Goal: Task Accomplishment & Management: Use online tool/utility

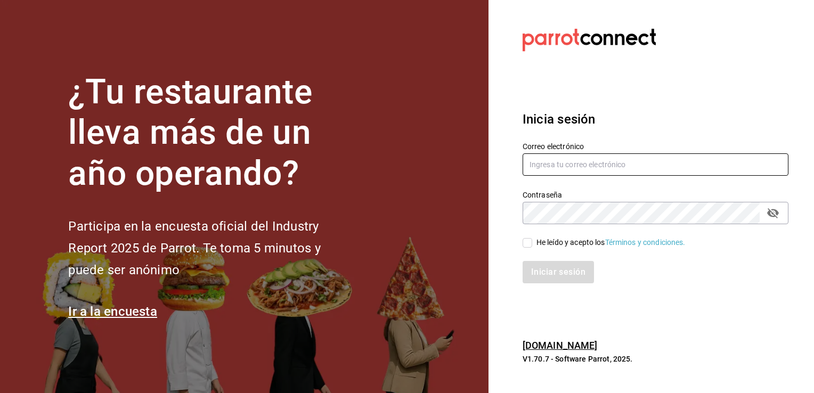
type input "ivan.avila@grupocosteno.com"
click at [527, 242] on input "He leído y acepto los Términos y condiciones." at bounding box center [528, 243] width 10 height 10
checkbox input "true"
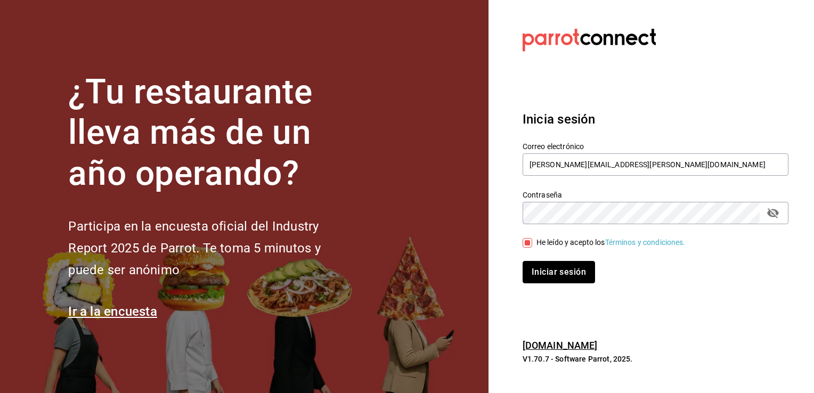
click at [545, 279] on button "Iniciar sesión" at bounding box center [559, 272] width 72 height 22
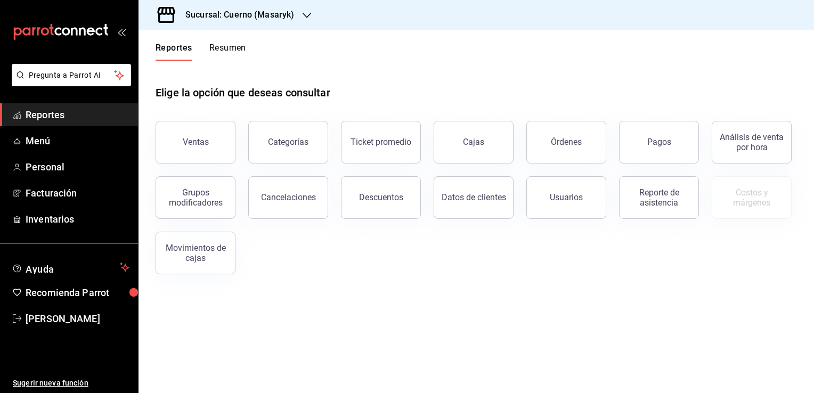
click at [309, 12] on icon "button" at bounding box center [307, 15] width 9 height 9
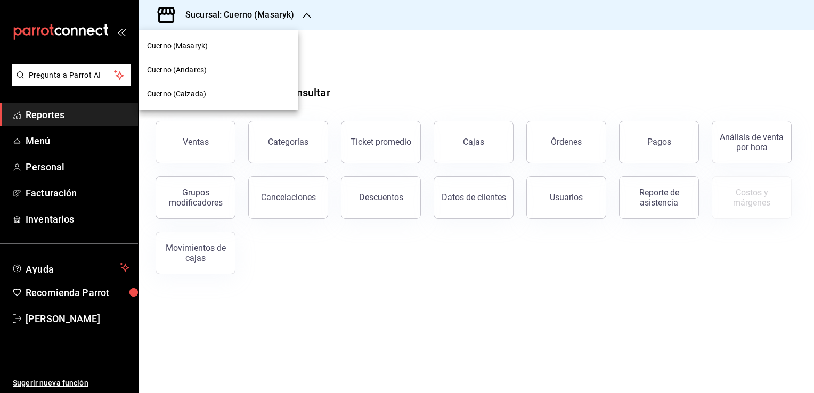
click at [220, 88] on div "Cuerno (Calzada)" at bounding box center [218, 93] width 143 height 11
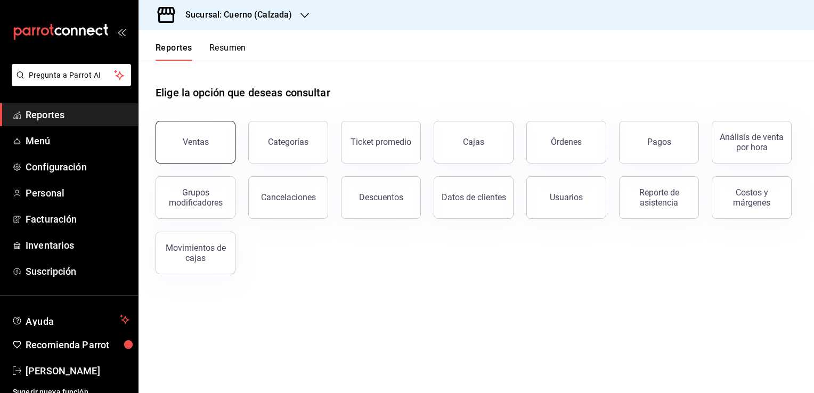
click at [210, 139] on button "Ventas" at bounding box center [196, 142] width 80 height 43
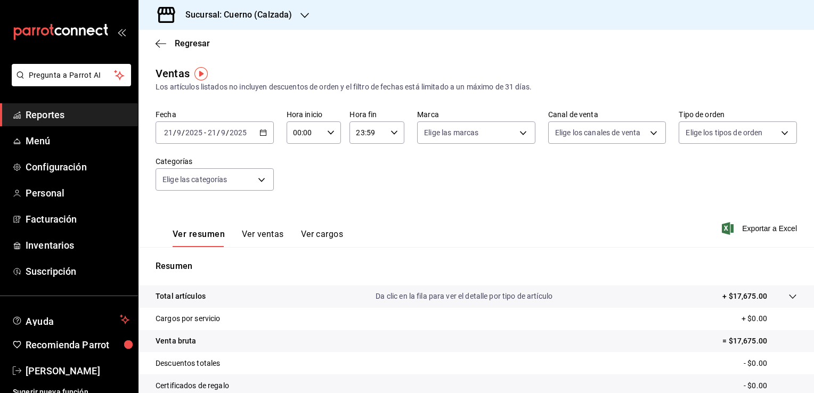
click at [260, 133] on icon "button" at bounding box center [262, 132] width 7 height 7
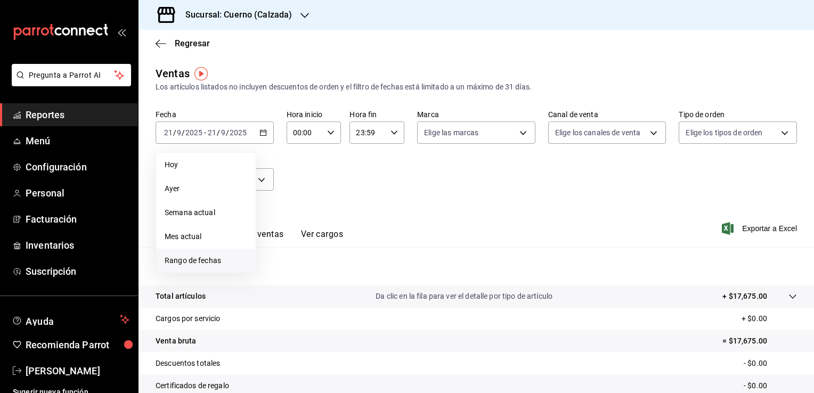
click at [213, 253] on li "Rango de fechas" at bounding box center [206, 261] width 100 height 24
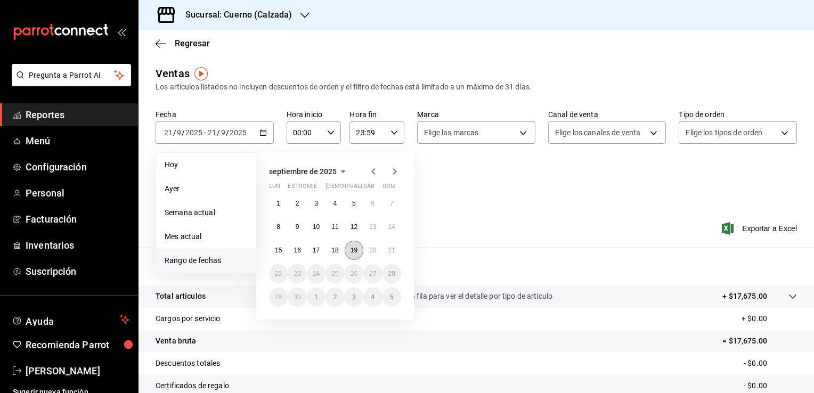
click at [358, 252] on button "19" at bounding box center [354, 250] width 19 height 19
click at [375, 249] on abbr "20" at bounding box center [372, 250] width 7 height 7
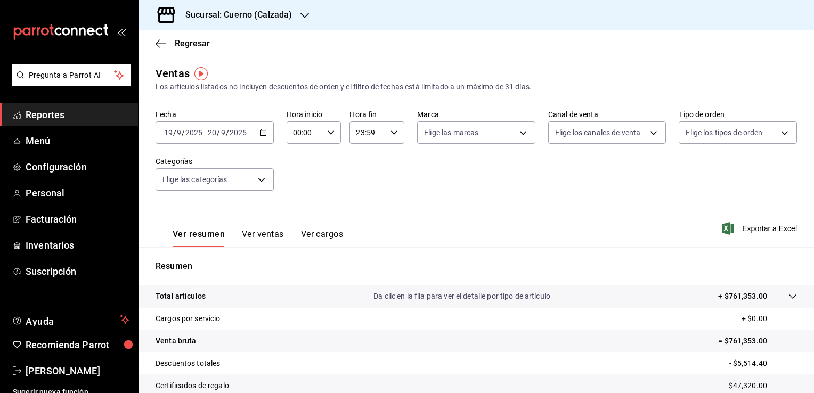
click at [264, 128] on div "[DATE] [DATE] - [DATE] [DATE]" at bounding box center [215, 132] width 118 height 22
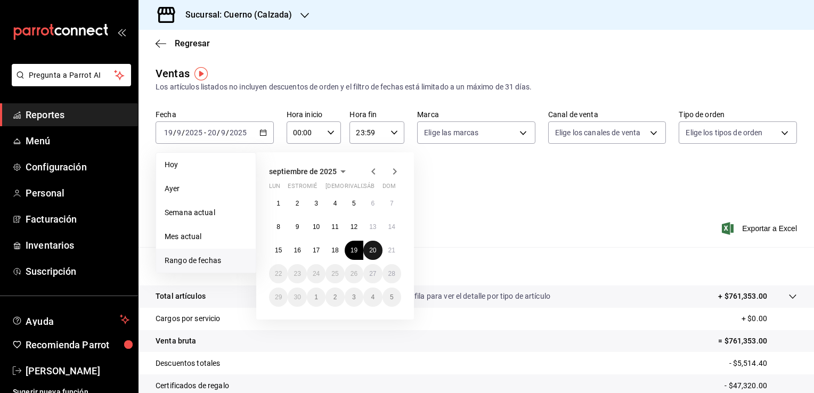
click at [374, 250] on abbr "20" at bounding box center [372, 250] width 7 height 7
click at [393, 251] on abbr "21" at bounding box center [391, 250] width 7 height 7
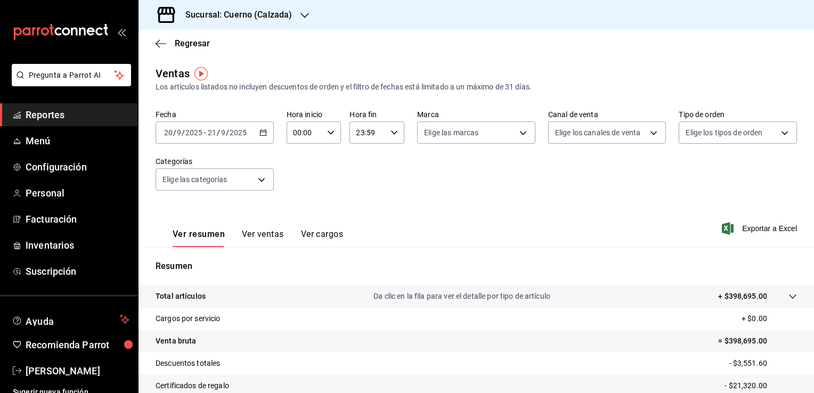
click at [328, 135] on icon "button" at bounding box center [330, 132] width 7 height 7
click at [306, 198] on div "01" at bounding box center [298, 186] width 27 height 26
click at [298, 159] on span "00" at bounding box center [299, 160] width 10 height 9
click at [300, 184] on span "05" at bounding box center [299, 181] width 10 height 9
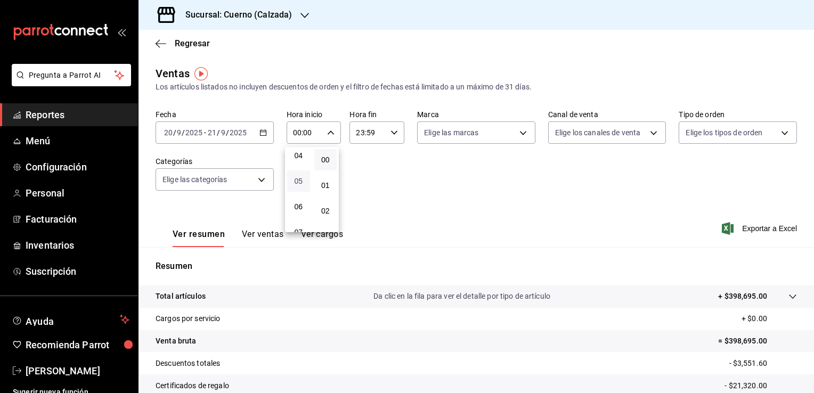
type input "05:00"
click at [332, 157] on button "00" at bounding box center [325, 159] width 23 height 21
click at [390, 180] on div at bounding box center [407, 196] width 814 height 393
click at [391, 133] on icon "button" at bounding box center [394, 132] width 7 height 7
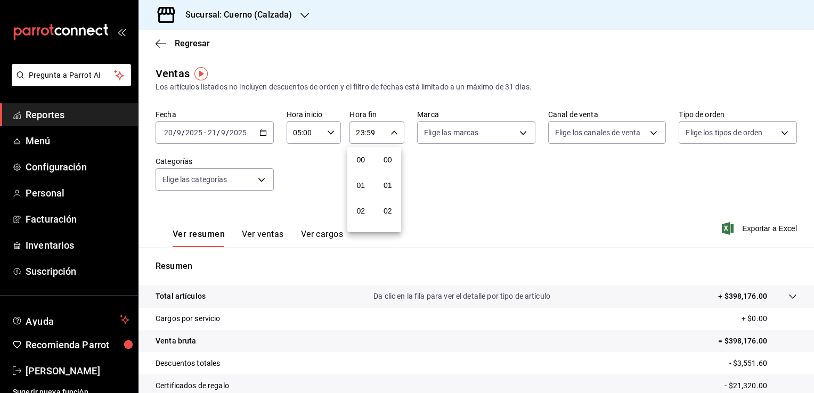
scroll to position [1475, 0]
click at [356, 191] on span "22" at bounding box center [361, 194] width 10 height 9
type input "22:59"
click at [359, 186] on button "05" at bounding box center [361, 175] width 23 height 21
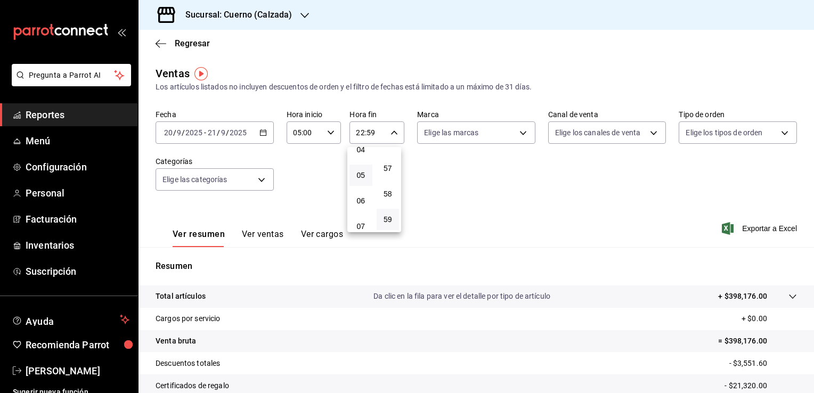
type input "05:59"
click at [356, 200] on span "05" at bounding box center [361, 196] width 10 height 9
click at [392, 199] on button "58" at bounding box center [388, 193] width 23 height 21
type input "05:58"
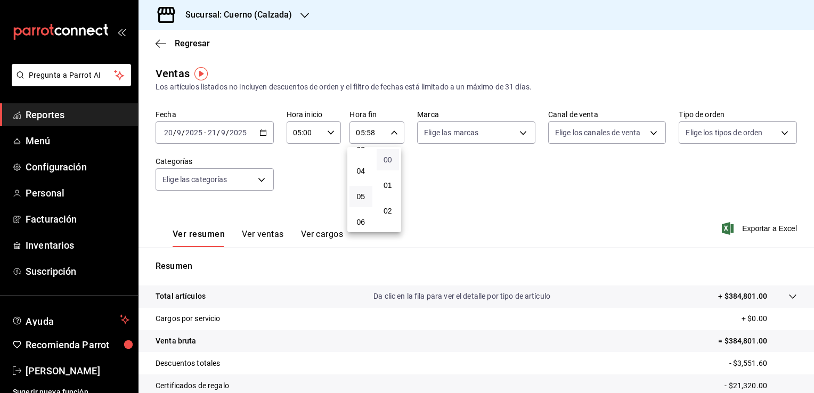
click at [391, 157] on span "00" at bounding box center [388, 160] width 10 height 9
type input "05:00"
click at [448, 183] on div at bounding box center [407, 196] width 814 height 393
click at [391, 129] on button "button" at bounding box center [394, 132] width 7 height 7
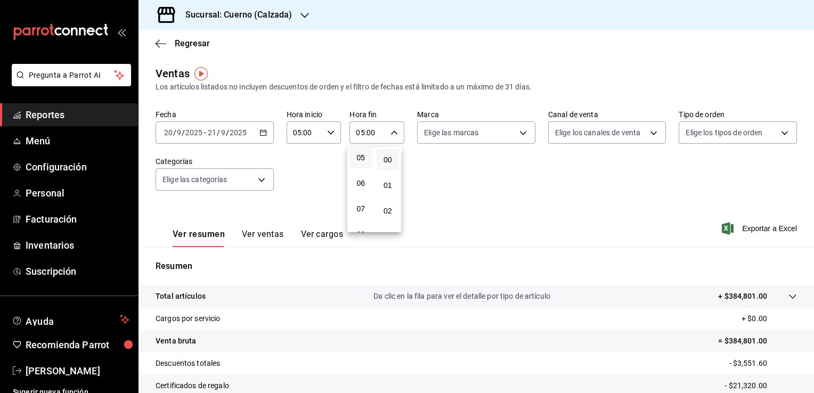
click at [515, 219] on div at bounding box center [407, 196] width 814 height 393
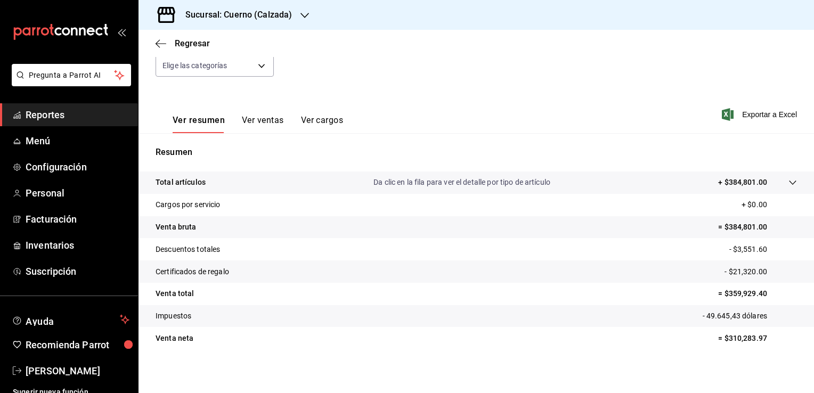
scroll to position [117, 0]
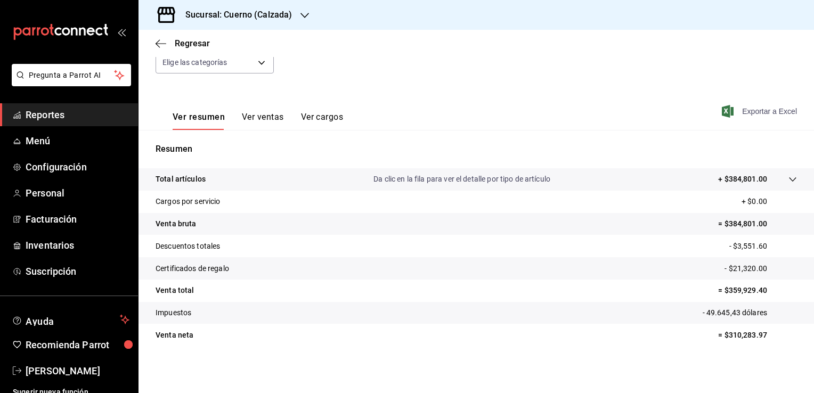
click at [745, 111] on font "Exportar a Excel" at bounding box center [769, 111] width 55 height 9
click at [421, 54] on div "Regresar" at bounding box center [477, 43] width 676 height 27
click at [760, 112] on font "Exportar a Excel" at bounding box center [769, 111] width 55 height 9
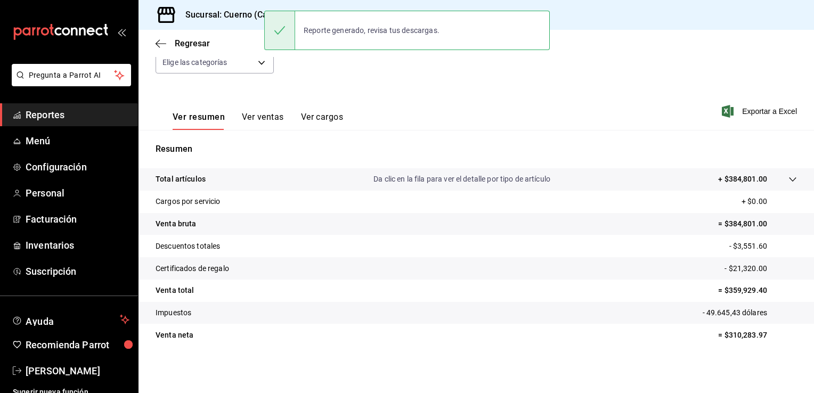
click at [48, 110] on font "Reportes" at bounding box center [45, 114] width 39 height 11
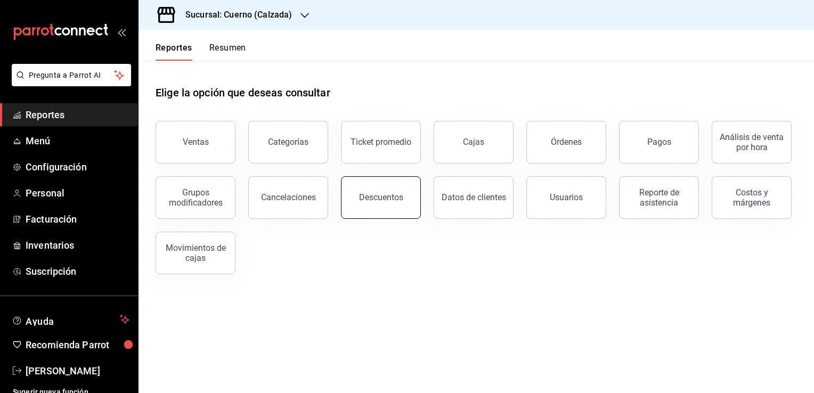
click at [406, 205] on button "Descuentos" at bounding box center [381, 197] width 80 height 43
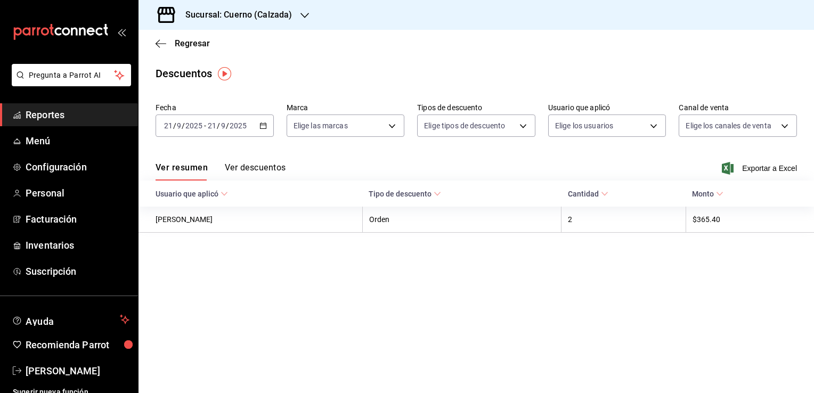
click at [265, 126] on icon "button" at bounding box center [262, 125] width 7 height 7
click at [329, 316] on main "Regresar Descuentos Fecha [DATE] [DATE] - [DATE] [DATE] Marca Elige las marcas …" at bounding box center [477, 211] width 676 height 363
click at [269, 127] on div "[DATE] [DATE] - [DATE] [DATE]" at bounding box center [215, 126] width 118 height 22
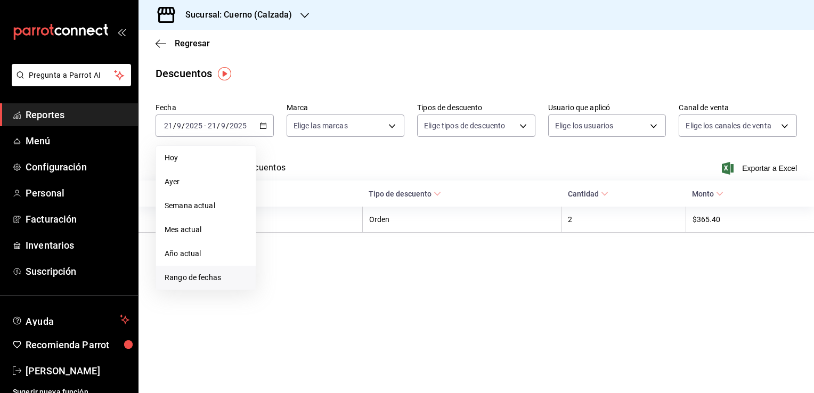
click at [202, 279] on span "Rango de fechas" at bounding box center [206, 277] width 83 height 11
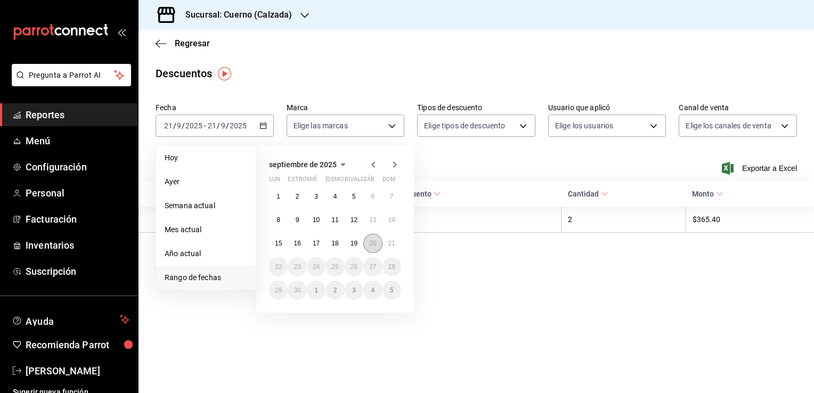
click at [376, 248] on button "20" at bounding box center [372, 243] width 19 height 19
click at [392, 249] on button "21" at bounding box center [392, 243] width 19 height 19
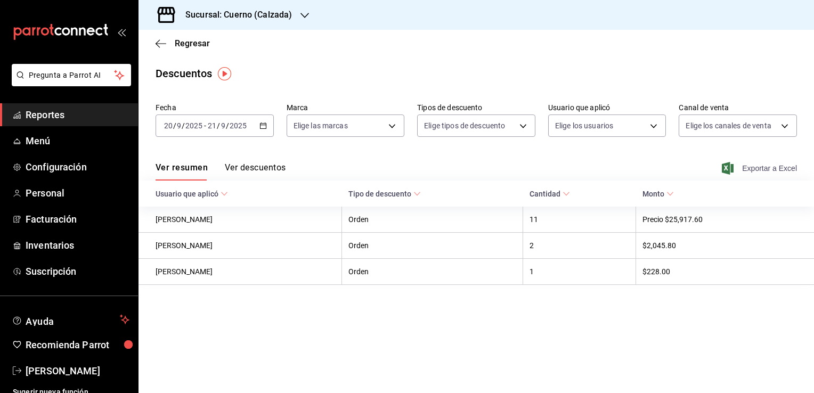
click at [759, 165] on font "Exportar a Excel" at bounding box center [769, 168] width 55 height 9
click at [501, 343] on main "Regresar Descuentos Fecha [DATE] [DATE] - [DATE] [DATE] Marca Elige las marcas …" at bounding box center [477, 211] width 676 height 363
click at [264, 125] on \(Stroke\) "button" at bounding box center [263, 125] width 6 height 1
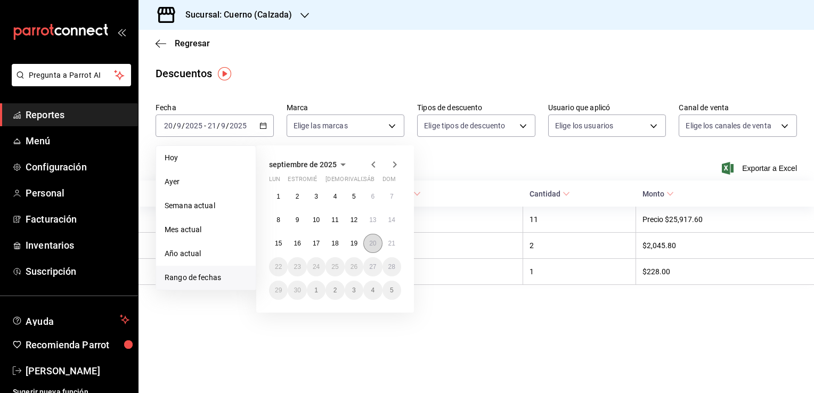
click at [371, 246] on abbr "20" at bounding box center [372, 243] width 7 height 7
click at [503, 327] on main "Regresar Descuentos Fecha [DATE] [DATE] - [DATE] [DATE] [DATE] [DATE] Semana ac…" at bounding box center [477, 211] width 676 height 363
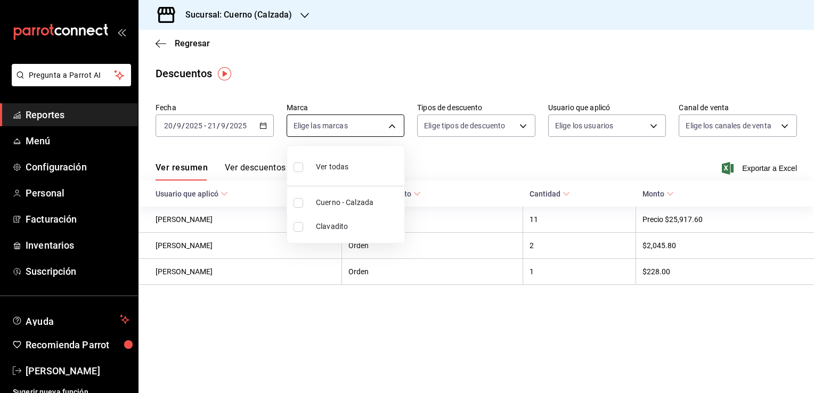
click at [392, 129] on body "Pregunta a Parrot AI Reportes Menú Configuración Personal Facturación Inventari…" at bounding box center [407, 196] width 814 height 393
click at [366, 166] on li "Ver todas" at bounding box center [345, 165] width 117 height 31
type input "b7ae777b-2dfc-42e0-9650-6cefdf37a424,c000f1c0-fb9f-4016-8e6a-f0d1e83e893d"
checkbox input "true"
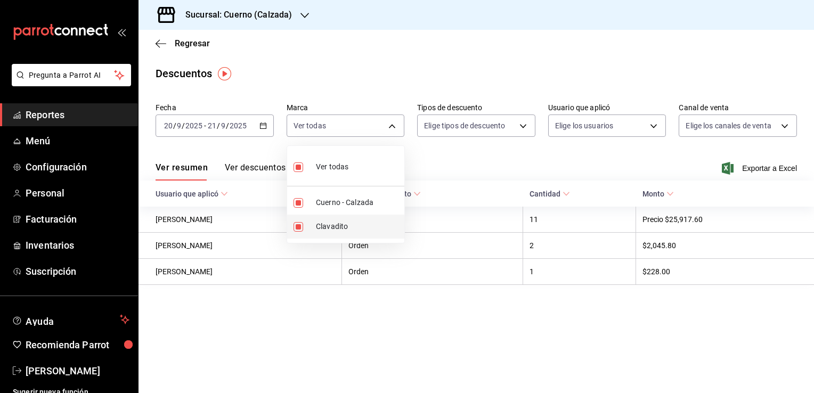
click at [301, 229] on input "checkbox" at bounding box center [299, 227] width 10 height 10
checkbox input "false"
type input "b7ae777b-2dfc-42e0-9650-6cefdf37a424"
checkbox input "false"
click at [522, 127] on div at bounding box center [407, 196] width 814 height 393
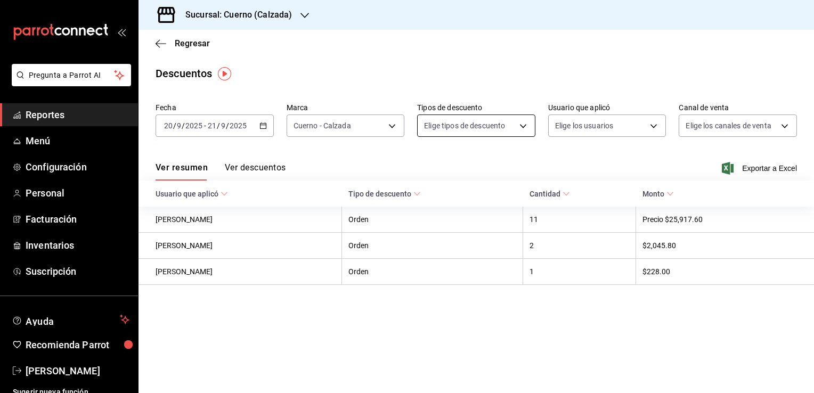
click at [523, 127] on body "Pregunta a Parrot AI Reportes Menú Configuración Personal Facturación Inventari…" at bounding box center [407, 196] width 814 height 393
click at [523, 127] on div at bounding box center [407, 196] width 814 height 393
click at [269, 121] on div "[DATE] [DATE] - [DATE] [DATE]" at bounding box center [215, 126] width 118 height 22
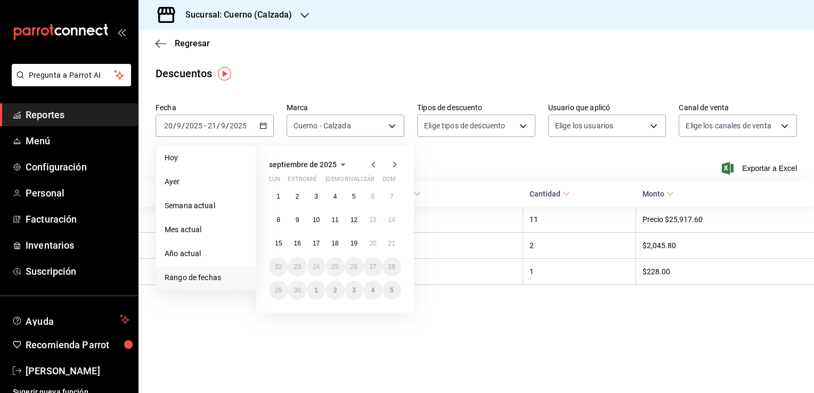
click at [583, 330] on main "Regresar Descuentos Fecha [DATE] [DATE] - [DATE] [DATE] [DATE] [DATE] Semana ac…" at bounding box center [477, 211] width 676 height 363
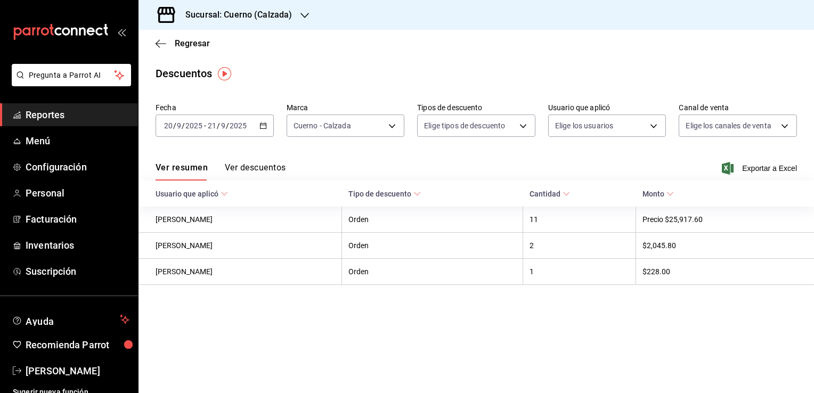
click at [264, 171] on button "Ver descuentos" at bounding box center [255, 172] width 61 height 18
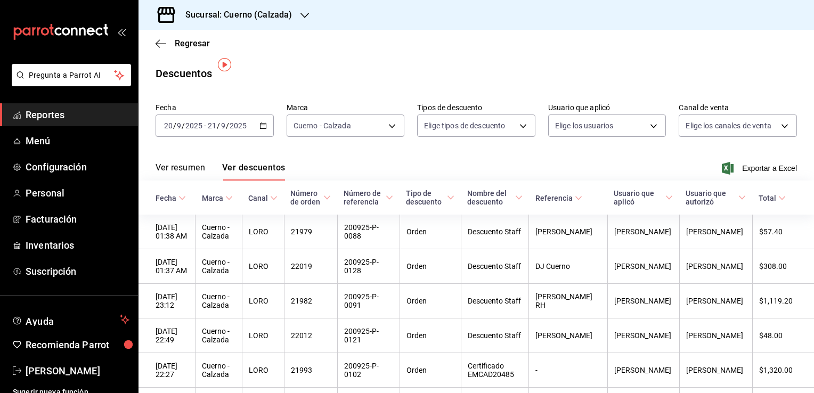
scroll to position [21, 0]
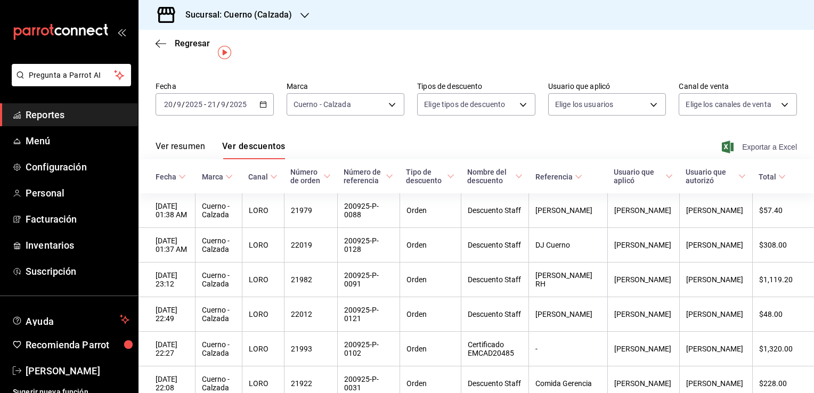
click at [722, 143] on icon "button" at bounding box center [728, 147] width 12 height 13
click at [507, 139] on div "Ver resumen Ver descuentos Exportar a Excel" at bounding box center [477, 143] width 676 height 31
click at [750, 146] on font "Exportar a Excel" at bounding box center [769, 147] width 55 height 9
click at [445, 155] on div "Ver resumen Ver descuentos Exportar a Excel" at bounding box center [477, 143] width 676 height 31
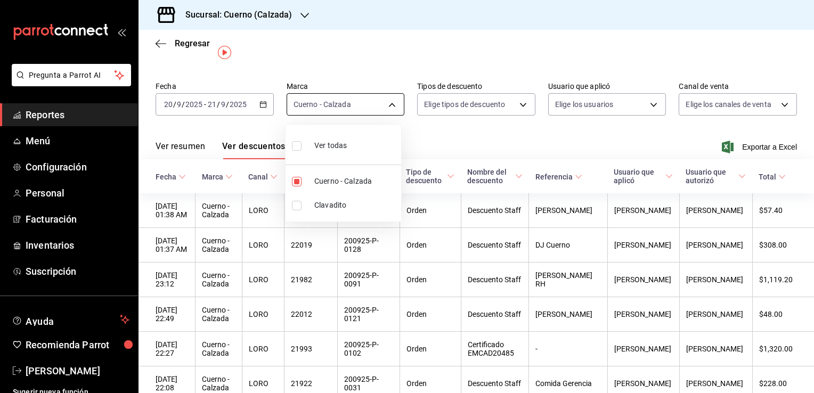
click at [390, 104] on body "Pregunta a Parrot AI Reportes Menú Configuración Personal Facturación Inventari…" at bounding box center [407, 196] width 814 height 393
click at [390, 104] on div at bounding box center [407, 196] width 814 height 393
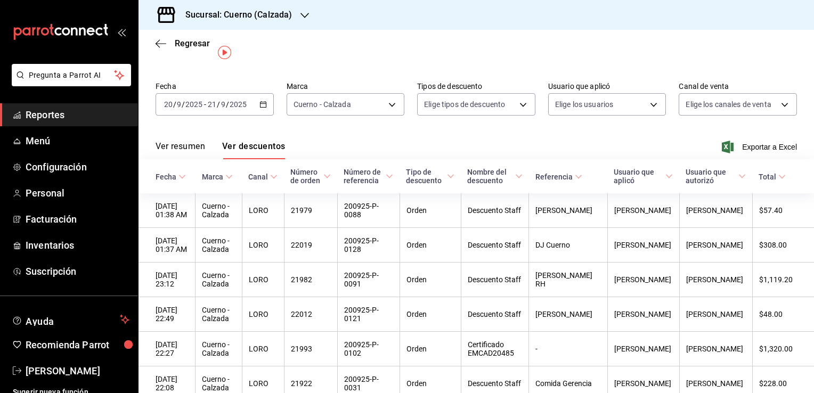
click at [722, 146] on icon "button" at bounding box center [728, 147] width 12 height 13
click at [481, 51] on div "Regresar" at bounding box center [477, 43] width 676 height 27
click at [48, 120] on font "Reportes" at bounding box center [45, 114] width 39 height 11
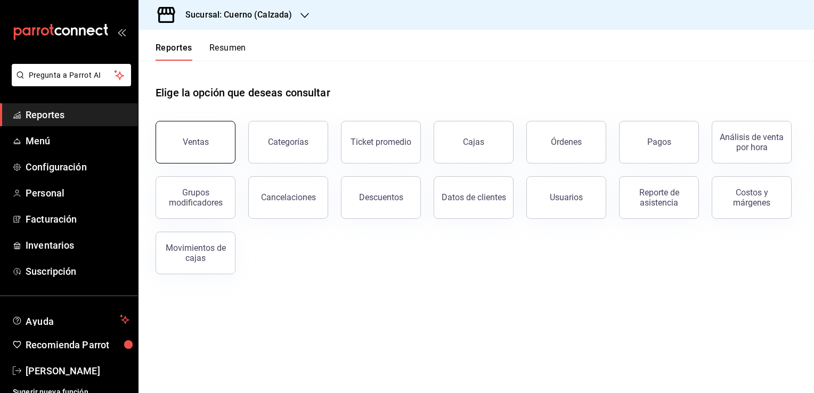
click at [200, 144] on div "Ventas" at bounding box center [196, 142] width 26 height 10
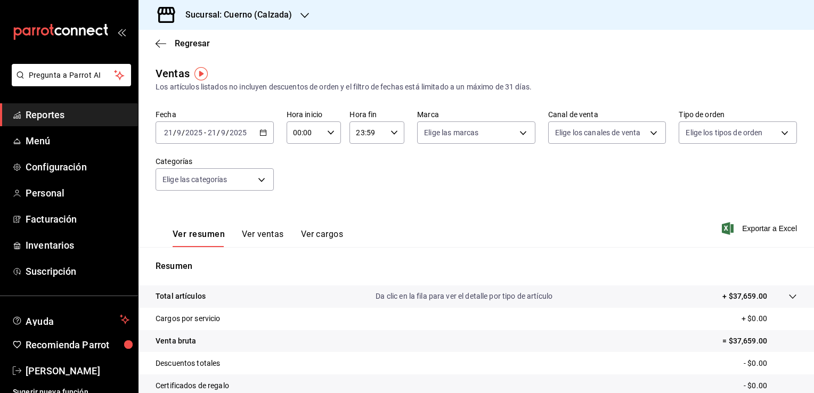
click at [264, 135] on icon "button" at bounding box center [262, 132] width 7 height 7
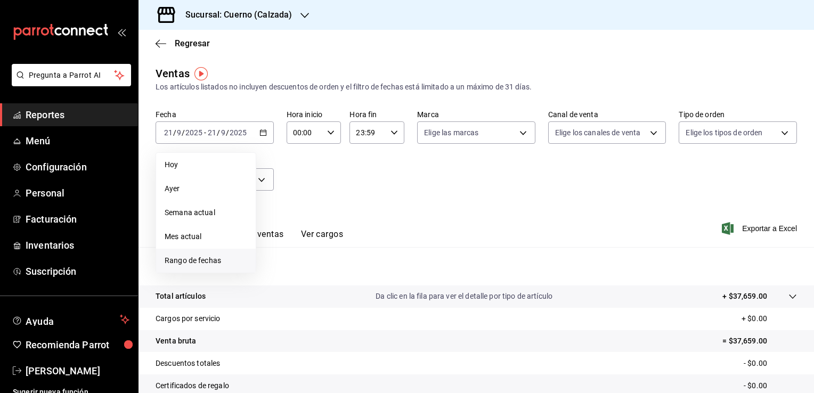
click at [208, 266] on li "Rango de fechas" at bounding box center [206, 261] width 100 height 24
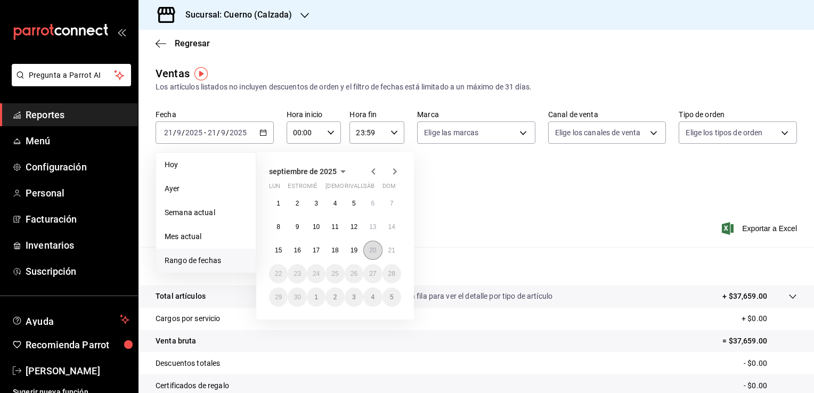
click at [370, 249] on abbr "20" at bounding box center [372, 250] width 7 height 7
click at [393, 249] on abbr "21" at bounding box center [391, 250] width 7 height 7
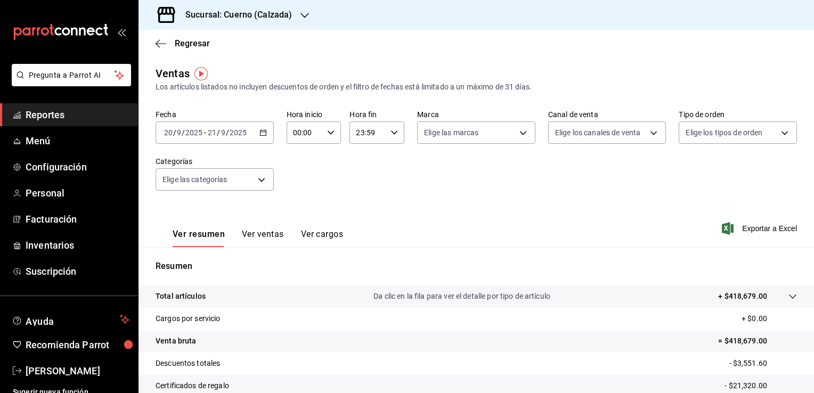
click at [327, 135] on icon "button" at bounding box center [330, 132] width 7 height 7
click at [301, 163] on span "00" at bounding box center [299, 160] width 10 height 9
click at [301, 163] on span "05" at bounding box center [299, 160] width 10 height 9
type input "05:00"
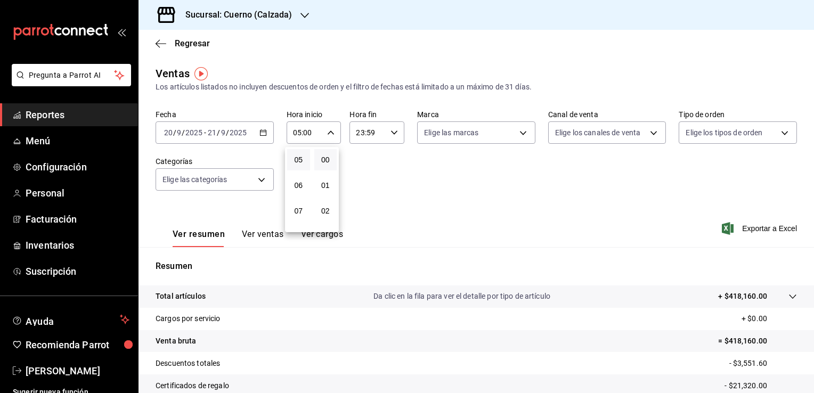
click at [410, 175] on div at bounding box center [407, 196] width 814 height 393
click at [392, 137] on div "23:59 Hora fin" at bounding box center [377, 132] width 55 height 22
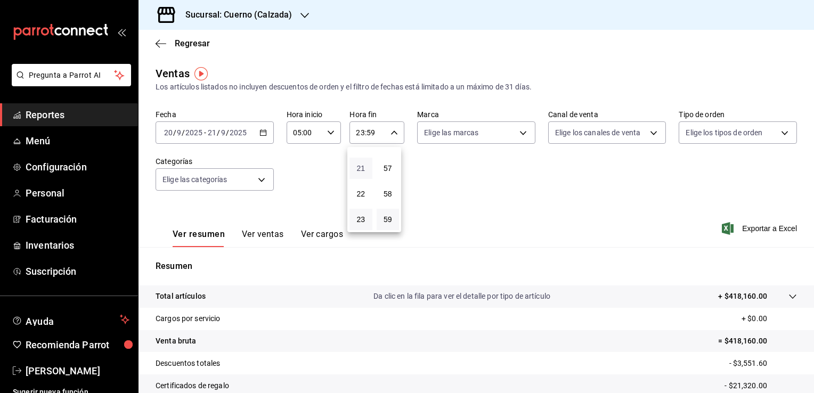
click at [359, 167] on span "21" at bounding box center [361, 168] width 10 height 9
type input "21:59"
click at [359, 167] on button "05" at bounding box center [361, 159] width 23 height 21
click at [391, 164] on span "57" at bounding box center [388, 168] width 10 height 9
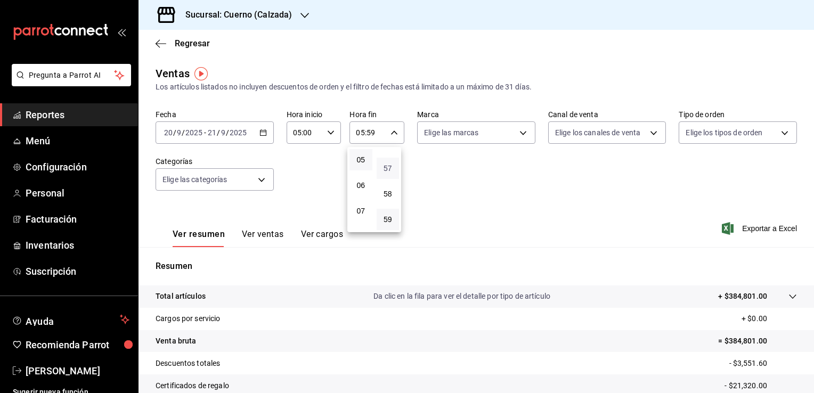
type input "05:57"
click at [391, 164] on span "00" at bounding box center [388, 160] width 10 height 9
type input "05:00"
click at [499, 201] on div at bounding box center [407, 196] width 814 height 393
click at [609, 238] on div "Ver resumen Ver ventas Ver cargos Exportar a Excel" at bounding box center [477, 226] width 676 height 44
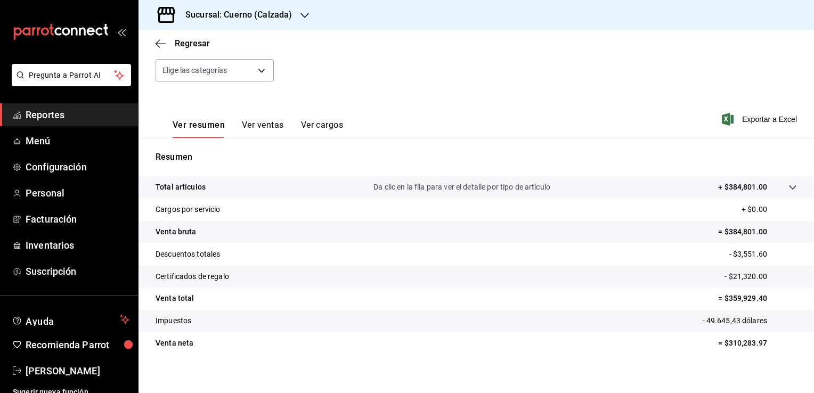
scroll to position [117, 0]
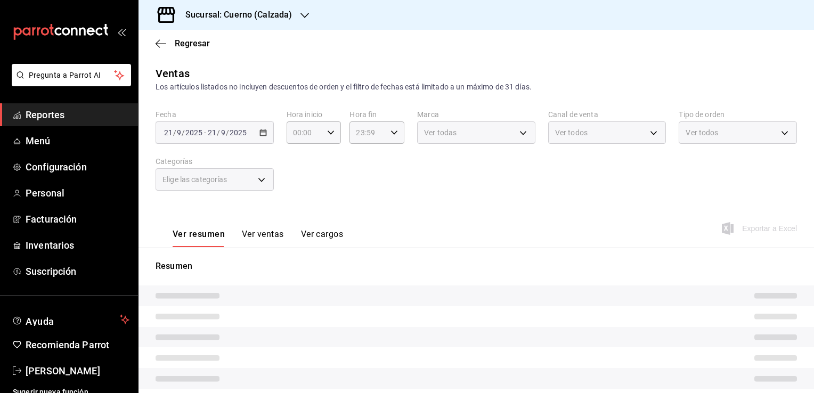
type input "05:00"
